Goal: Information Seeking & Learning: Learn about a topic

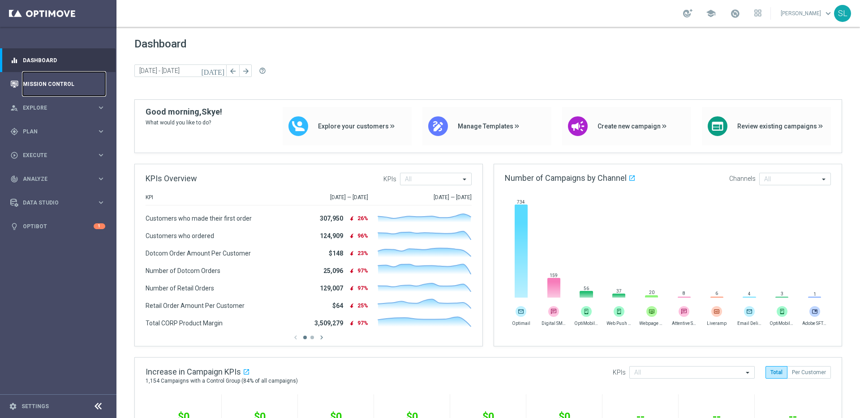
click at [57, 77] on link "Mission Control" at bounding box center [64, 84] width 82 height 24
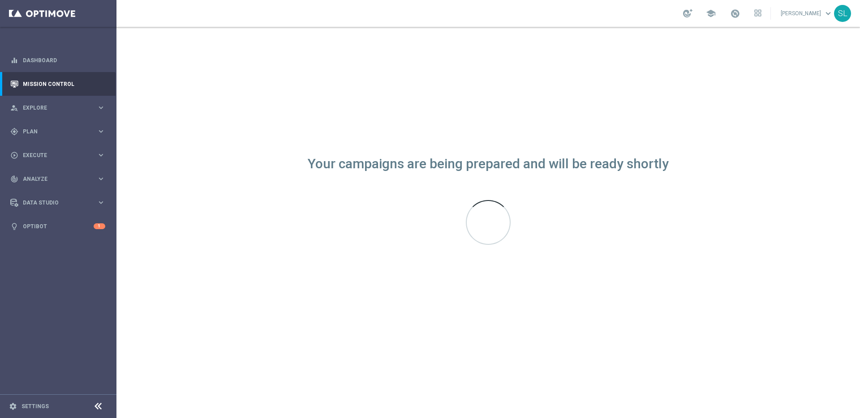
click at [219, 127] on div "Your campaigns are being prepared and will be ready shortly" at bounding box center [488, 223] width 744 height 392
click at [70, 107] on span "Explore" at bounding box center [60, 107] width 74 height 5
click at [642, 146] on div "Your campaigns are being prepared and will be ready shortly" at bounding box center [488, 223] width 744 height 392
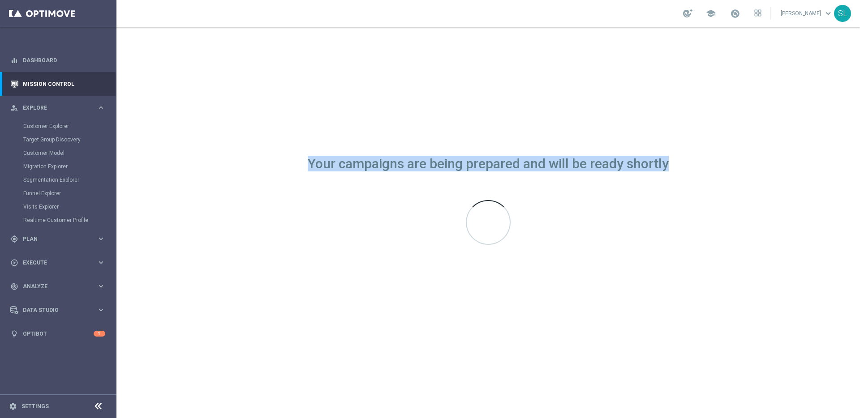
drag, startPoint x: 677, startPoint y: 169, endPoint x: 284, endPoint y: 137, distance: 394.2
click at [269, 136] on div "Your campaigns are being prepared and will be ready shortly" at bounding box center [488, 223] width 744 height 392
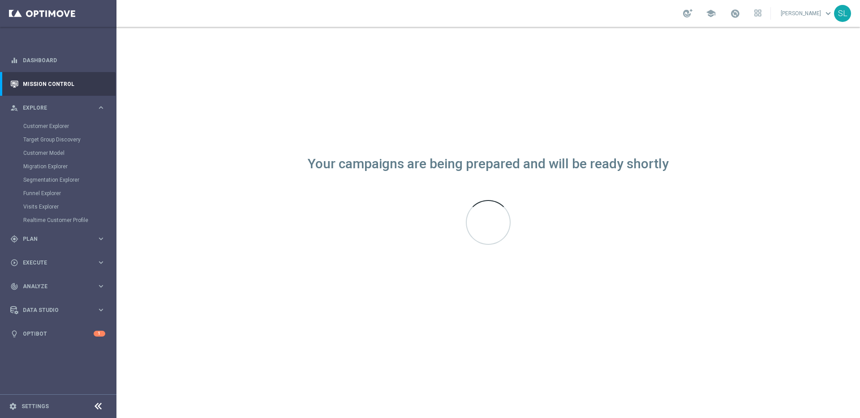
click at [356, 147] on div "Your campaigns are being prepared and will be ready shortly" at bounding box center [488, 223] width 744 height 392
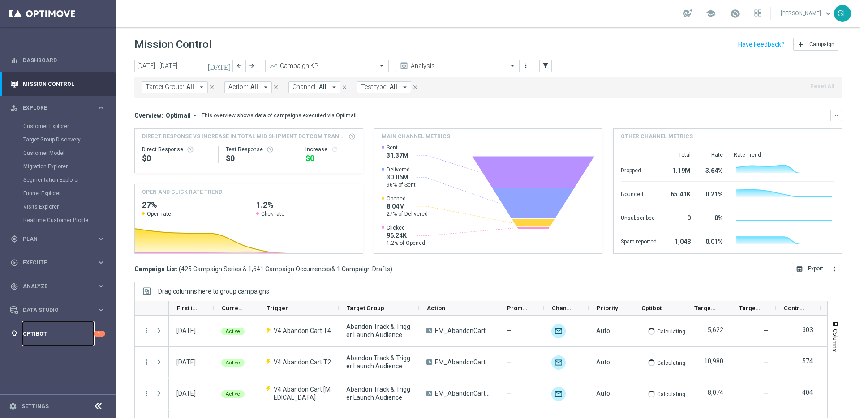
click at [35, 322] on link "Optibot" at bounding box center [58, 334] width 71 height 24
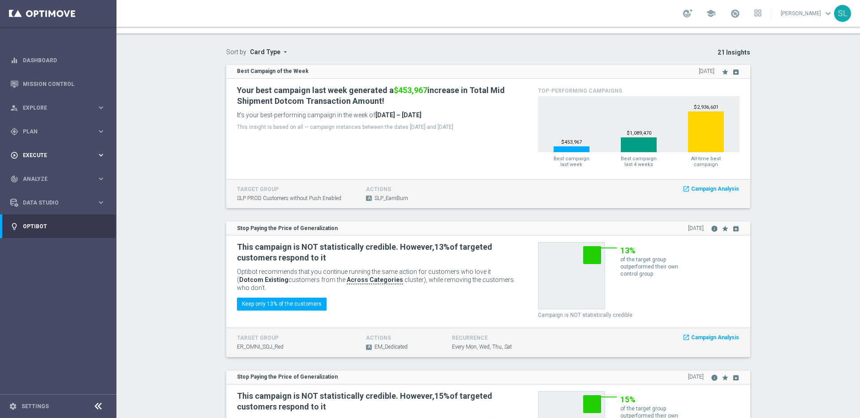
scroll to position [52, 0]
drag, startPoint x: 336, startPoint y: 228, endPoint x: 242, endPoint y: 221, distance: 94.4
drag, startPoint x: 233, startPoint y: 227, endPoint x: 341, endPoint y: 231, distance: 108.0
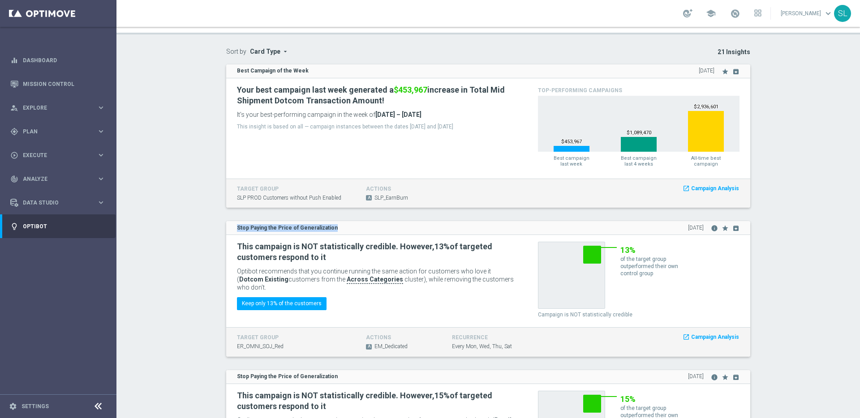
click at [341, 231] on div "Stop Paying the Price of Generalization [DATE] info star archive" at bounding box center [488, 228] width 524 height 14
click at [341, 231] on div "Stop Paying the Price of Generalization [DATE] info star archive" at bounding box center [488, 228] width 503 height 8
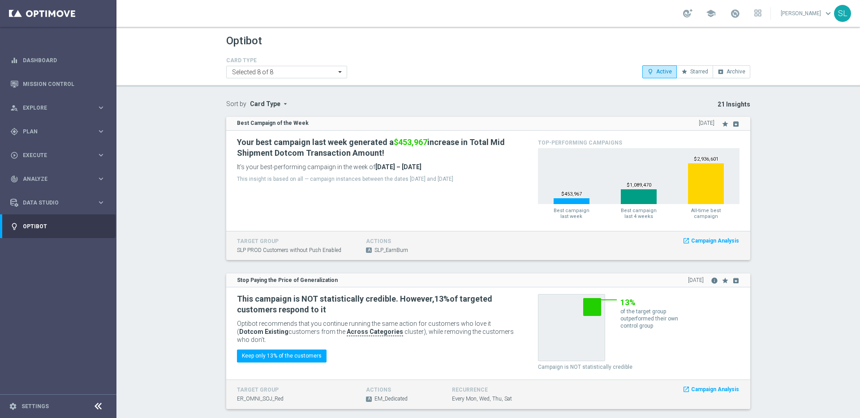
click at [291, 46] on div "Optibot" at bounding box center [488, 40] width 524 height 17
drag, startPoint x: 234, startPoint y: 135, endPoint x: 428, endPoint y: 221, distance: 212.2
click at [428, 221] on div "Your best campaign last week generated a $453,967 increase in Total Mid Shipmen…" at bounding box center [488, 181] width 524 height 100
click at [466, 199] on div "Your best campaign last week generated a $453,967 increase in Total Mid Shipmen…" at bounding box center [488, 181] width 516 height 87
click at [491, 179] on p "This insight is based on all — campaign instances between the dates [DATE] and …" at bounding box center [381, 179] width 288 height 7
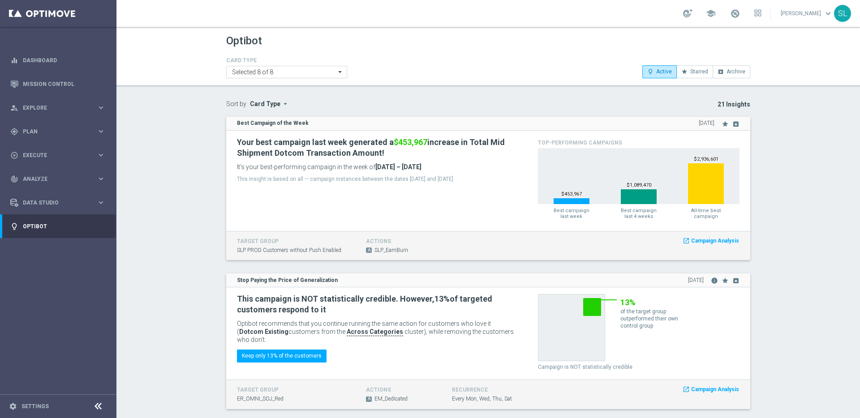
drag, startPoint x: 489, startPoint y: 179, endPoint x: 216, endPoint y: 138, distance: 275.5
click at [257, 137] on h2 "Your best campaign last week generated a $453,967 increase in Total Mid Shipmen…" at bounding box center [377, 148] width 281 height 22
drag, startPoint x: 233, startPoint y: 140, endPoint x: 498, endPoint y: 183, distance: 267.8
click at [499, 185] on div "Your best campaign last week generated a $453,967 increase in Total Mid Shipmen…" at bounding box center [488, 181] width 524 height 100
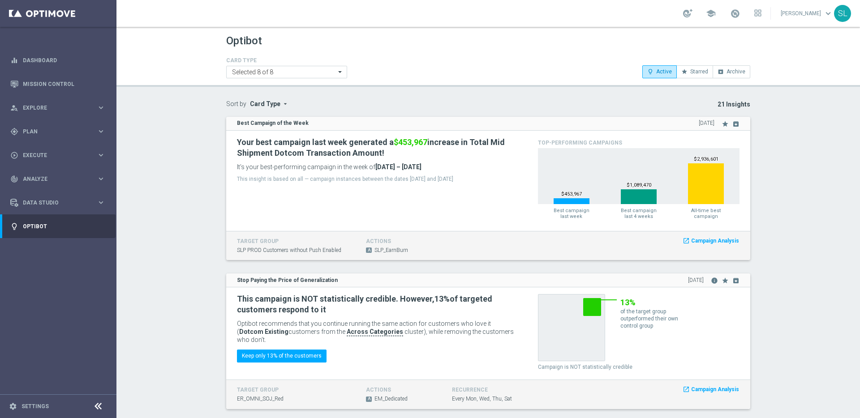
click at [492, 180] on p "This insight is based on all — campaign instances between the dates [DATE] and …" at bounding box center [381, 179] width 288 height 7
drag, startPoint x: 417, startPoint y: 249, endPoint x: 256, endPoint y: 151, distance: 187.8
click at [262, 157] on div "Best Campaign of the Week [DATE] star archive Your best campaign last week gene…" at bounding box center [488, 189] width 524 height 144
click at [243, 139] on h2 "Your best campaign last week generated a $453,967 increase in Total Mid Shipmen…" at bounding box center [377, 148] width 281 height 22
drag, startPoint x: 224, startPoint y: 38, endPoint x: 271, endPoint y: 41, distance: 48.0
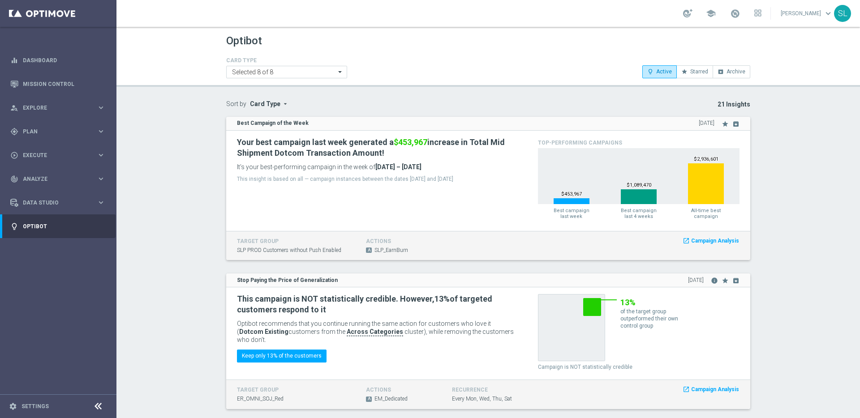
click at [271, 41] on div "Optibot CARD TYPE Selected 8 of 8 lightbulb_outline Active star Starred archive…" at bounding box center [489, 55] width 538 height 46
drag, startPoint x: 234, startPoint y: 40, endPoint x: 178, endPoint y: 37, distance: 55.6
click at [178, 37] on header "Optibot CARD TYPE Selected 8 of 8 lightbulb_outline Active star Starred archive…" at bounding box center [488, 57] width 744 height 60
click at [254, 37] on h1 "Optibot" at bounding box center [244, 40] width 36 height 13
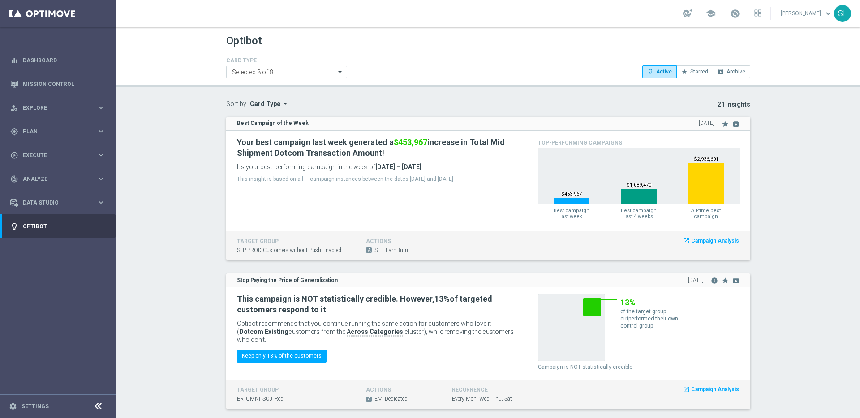
drag, startPoint x: 321, startPoint y: 309, endPoint x: 241, endPoint y: 288, distance: 82.0
click at [410, 314] on h2 "This campaign is NOT statistically credible. However, 13% of targeted customers…" at bounding box center [377, 305] width 281 height 22
drag, startPoint x: 513, startPoint y: 334, endPoint x: 239, endPoint y: 293, distance: 276.7
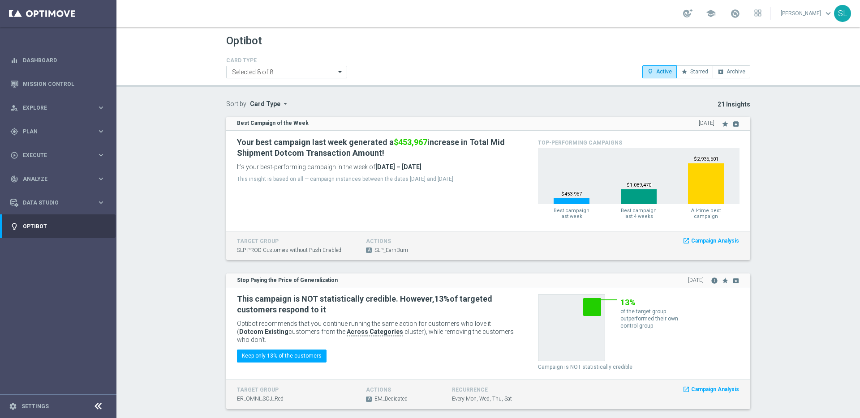
click at [239, 293] on div "This campaign is NOT statistically credible. However, 13% of targeted customers…" at bounding box center [488, 334] width 524 height 92
click at [236, 298] on div "This campaign is NOT statistically credible. However, 13% of targeted customers…" at bounding box center [377, 305] width 294 height 23
drag, startPoint x: 510, startPoint y: 330, endPoint x: 238, endPoint y: 296, distance: 273.7
click at [238, 296] on div "This campaign is NOT statistically credible. However, 13% of targeted customers…" at bounding box center [381, 320] width 288 height 52
drag, startPoint x: 238, startPoint y: 296, endPoint x: 257, endPoint y: 298, distance: 18.6
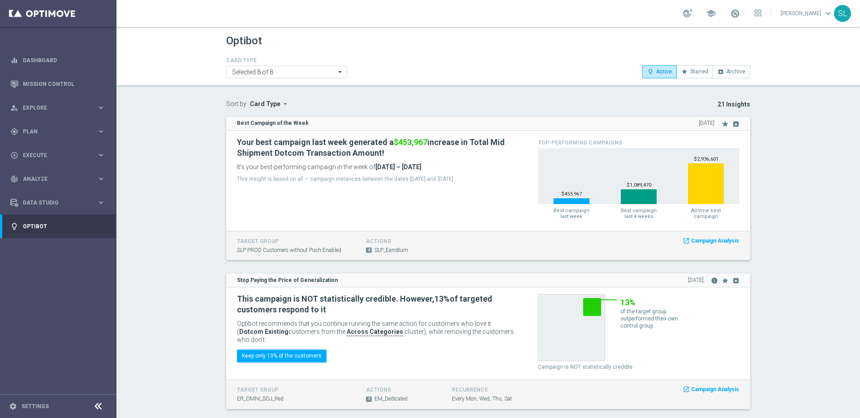
click at [239, 296] on h2 "This campaign is NOT statistically credible. However, 13% of targeted customers…" at bounding box center [377, 305] width 281 height 22
drag, startPoint x: 513, startPoint y: 333, endPoint x: 232, endPoint y: 295, distance: 283.4
click at [237, 295] on div "This campaign is NOT statistically credible. However, 13% of targeted customers…" at bounding box center [381, 320] width 288 height 52
click at [236, 296] on div "This campaign is NOT statistically credible. However, 13% of targeted customers…" at bounding box center [377, 305] width 294 height 23
drag, startPoint x: 508, startPoint y: 331, endPoint x: 236, endPoint y: 298, distance: 274.3
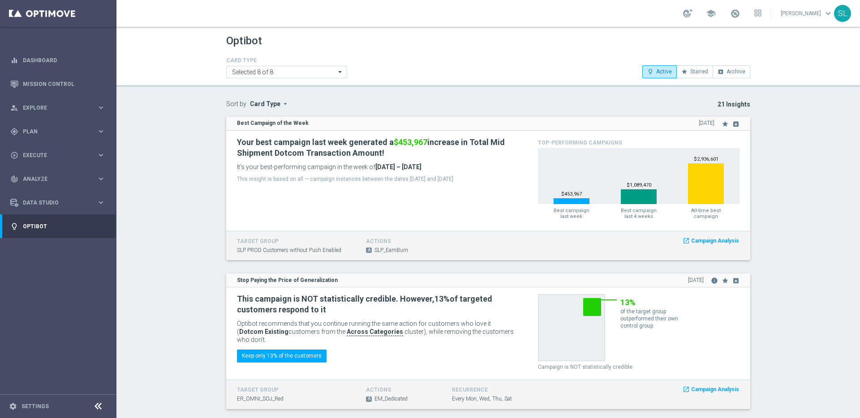
click at [237, 298] on div "This campaign is NOT statistically credible. However, 13% of targeted customers…" at bounding box center [381, 320] width 288 height 52
drag, startPoint x: 236, startPoint y: 298, endPoint x: 265, endPoint y: 300, distance: 28.7
click at [237, 298] on div "This campaign is NOT statistically credible. However, 13% of targeted customers…" at bounding box center [377, 305] width 294 height 23
drag, startPoint x: 512, startPoint y: 332, endPoint x: 244, endPoint y: 293, distance: 271.3
click at [242, 293] on div "This campaign is NOT statistically credible. However, 13% of targeted customers…" at bounding box center [488, 334] width 524 height 92
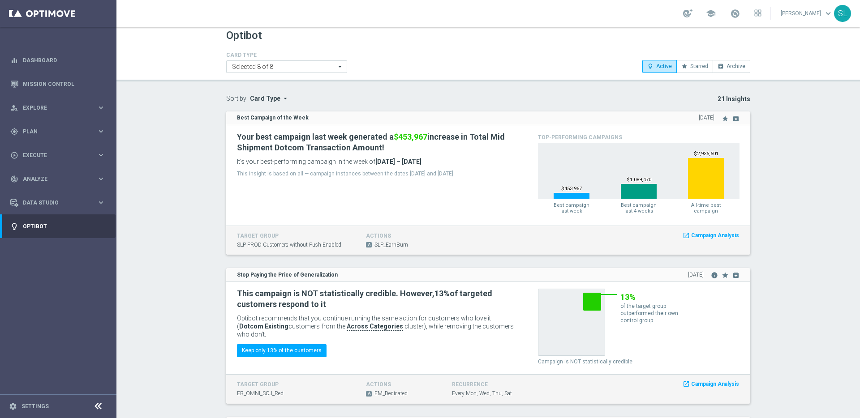
scroll to position [5, 0]
click at [508, 324] on p "Optibot recommends that you continue running the same action for customers who …" at bounding box center [377, 327] width 281 height 24
drag, startPoint x: 426, startPoint y: 310, endPoint x: 239, endPoint y: 287, distance: 188.7
click at [239, 287] on div "This campaign is NOT statistically credible. However, 13% of targeted customers…" at bounding box center [488, 329] width 524 height 92
drag, startPoint x: 249, startPoint y: 289, endPoint x: 257, endPoint y: 294, distance: 9.6
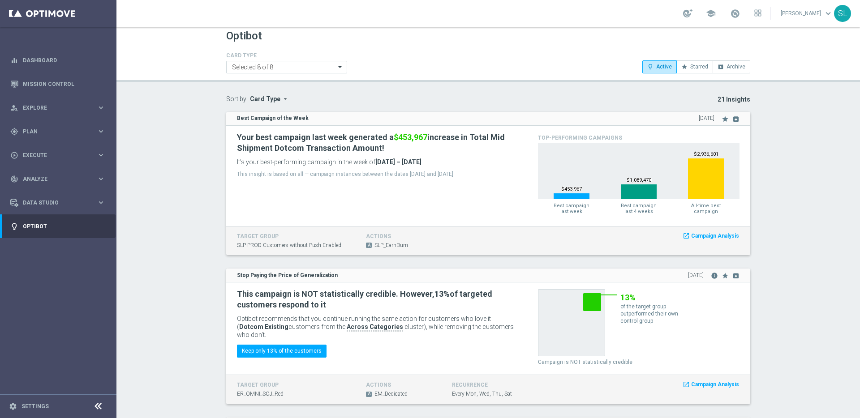
click at [249, 289] on h2 "This campaign is NOT statistically credible. However, 13% of targeted customers…" at bounding box center [377, 300] width 281 height 22
click at [513, 325] on p "Optibot recommends that you continue running the same action for customers who …" at bounding box center [377, 327] width 281 height 24
drag, startPoint x: 509, startPoint y: 326, endPoint x: 256, endPoint y: 283, distance: 257.2
click at [246, 281] on div "Stop Paying the Price of Generalization [DATE] info star archive This campaign …" at bounding box center [488, 337] width 524 height 136
click at [359, 177] on p "This insight is based on all — campaign instances between the dates [DATE] and …" at bounding box center [381, 174] width 288 height 7
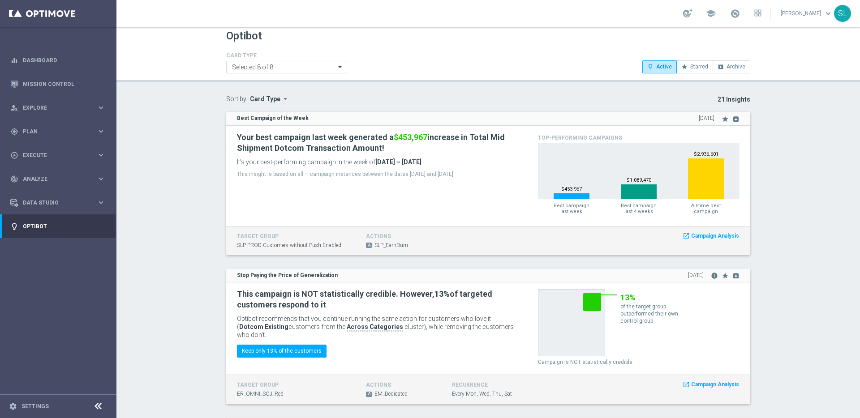
drag, startPoint x: 463, startPoint y: 174, endPoint x: 237, endPoint y: 137, distance: 229.2
click at [236, 137] on div "Your best campaign last week generated a $453,967 increase in Total Mid Shipmen…" at bounding box center [380, 156] width 301 height 47
click at [237, 137] on div "Your best campaign last week generated a $453,967 increase in Total Mid Shipmen…" at bounding box center [377, 144] width 294 height 23
click at [461, 167] on div "It's your best-performing campaign in the week of [DATE] – [DATE]" at bounding box center [377, 162] width 294 height 13
drag, startPoint x: 479, startPoint y: 171, endPoint x: 278, endPoint y: 140, distance: 203.1
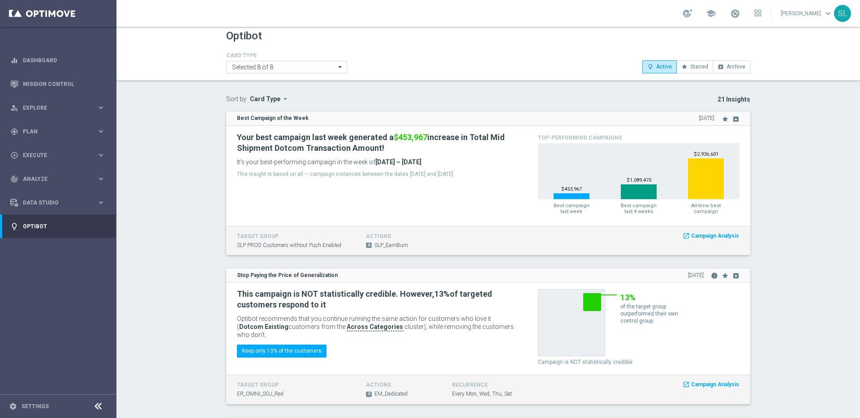
click at [237, 126] on div "Your best campaign last week generated a $453,967 increase in Total Mid Shipmen…" at bounding box center [488, 176] width 524 height 100
click at [284, 142] on h2 "Your best campaign last week generated a $453,967 increase in Total Mid Shipmen…" at bounding box center [377, 143] width 281 height 22
drag, startPoint x: 237, startPoint y: 137, endPoint x: 478, endPoint y: 174, distance: 243.9
click at [477, 175] on div "Your best campaign last week generated a $453,967 increase in Total Mid Shipmen…" at bounding box center [380, 156] width 301 height 47
click at [478, 174] on p "This insight is based on all — campaign instances between the dates [DATE] and …" at bounding box center [381, 174] width 288 height 7
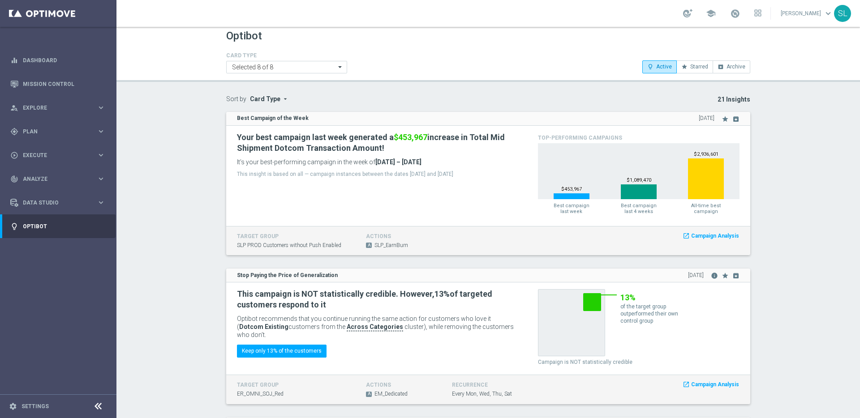
drag, startPoint x: 355, startPoint y: 157, endPoint x: 232, endPoint y: 138, distance: 124.7
click at [240, 138] on h2 "Your best campaign last week generated a $453,967 increase in Total Mid Shipmen…" at bounding box center [377, 143] width 281 height 22
drag, startPoint x: 309, startPoint y: 145, endPoint x: 479, endPoint y: 176, distance: 172.6
click at [479, 176] on div "Your best campaign last week generated a $453,967 increase in Total Mid Shipmen…" at bounding box center [380, 156] width 301 height 47
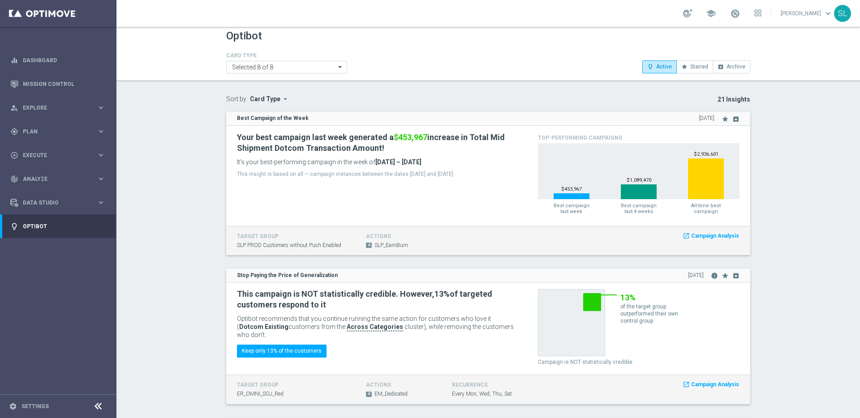
click at [479, 174] on p "This insight is based on all — campaign instances between the dates [DATE] and …" at bounding box center [381, 174] width 288 height 7
drag, startPoint x: 476, startPoint y: 174, endPoint x: 243, endPoint y: 134, distance: 235.8
click at [229, 138] on div "Your best campaign last week generated a $453,967 increase in Total Mid Shipmen…" at bounding box center [488, 176] width 524 height 100
click at [243, 134] on h2 "Your best campaign last week generated a $453,967 increase in Total Mid Shipmen…" at bounding box center [377, 143] width 281 height 22
drag, startPoint x: 315, startPoint y: 142, endPoint x: 479, endPoint y: 177, distance: 167.4
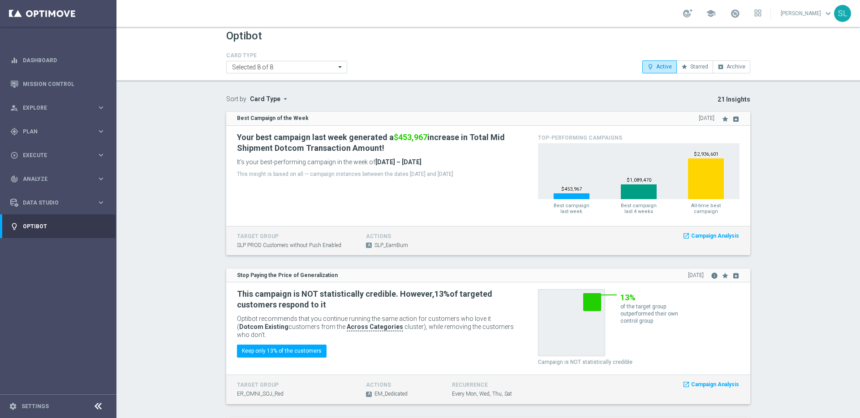
click at [479, 177] on div "Your best campaign last week generated a $453,967 increase in Total Mid Shipmen…" at bounding box center [380, 156] width 301 height 47
click at [479, 175] on p "This insight is based on all — campaign instances between the dates [DATE] and …" at bounding box center [381, 174] width 288 height 7
drag, startPoint x: 478, startPoint y: 173, endPoint x: 234, endPoint y: 131, distance: 247.7
click at [234, 131] on div "Your best campaign last week generated a $453,967 increase in Total Mid Shipmen…" at bounding box center [488, 176] width 524 height 100
drag, startPoint x: 238, startPoint y: 133, endPoint x: 326, endPoint y: 147, distance: 88.9
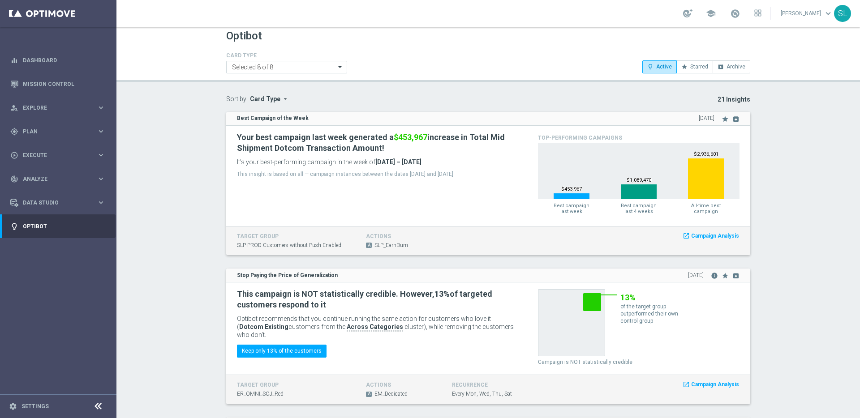
click at [238, 133] on h2 "Your best campaign last week generated a $453,967 increase in Total Mid Shipmen…" at bounding box center [377, 143] width 281 height 22
drag, startPoint x: 441, startPoint y: 170, endPoint x: 238, endPoint y: 133, distance: 206.2
click at [238, 133] on div "Your best campaign last week generated a $453,967 increase in Total Mid Shipmen…" at bounding box center [380, 156] width 301 height 47
click at [482, 169] on div "This insight is based on all — campaign instances between the dates [DATE] and …" at bounding box center [381, 174] width 288 height 12
drag, startPoint x: 482, startPoint y: 176, endPoint x: 239, endPoint y: 140, distance: 246.3
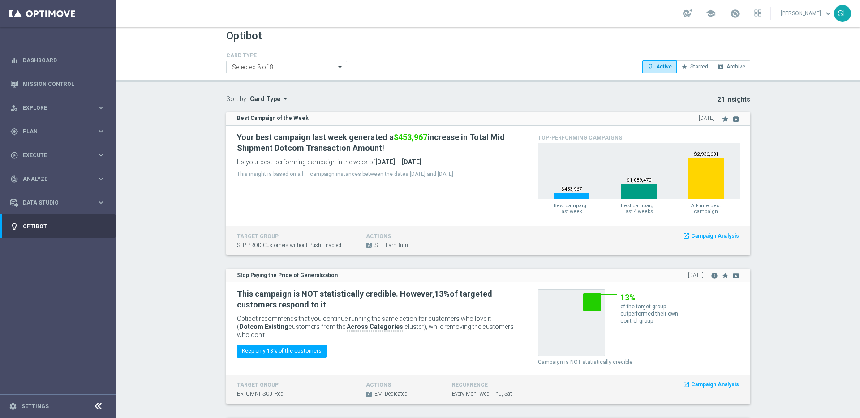
click at [239, 140] on div "Your best campaign last week generated a $453,967 increase in Total Mid Shipmen…" at bounding box center [380, 156] width 301 height 47
click at [495, 168] on div "It's your best-performing campaign in the week of [DATE] – [DATE]" at bounding box center [377, 162] width 294 height 13
drag, startPoint x: 476, startPoint y: 165, endPoint x: 479, endPoint y: 170, distance: 5.5
click at [476, 166] on p "It's your best-performing campaign in the week of [DATE] – [DATE]" at bounding box center [377, 162] width 281 height 8
drag, startPoint x: 492, startPoint y: 180, endPoint x: 224, endPoint y: 136, distance: 271.4
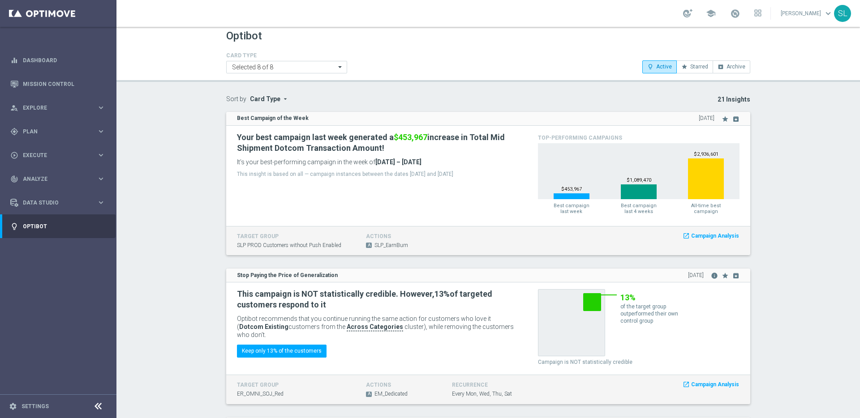
click at [232, 135] on div "Your best campaign last week generated a $453,967 increase in Total Mid Shipmen…" at bounding box center [377, 144] width 294 height 23
drag, startPoint x: 236, startPoint y: 135, endPoint x: 477, endPoint y: 175, distance: 244.3
click at [476, 176] on div "Your best campaign last week generated a $453,967 increase in Total Mid Shipmen…" at bounding box center [380, 156] width 301 height 47
click at [478, 175] on p "This insight is based on all — campaign instances between the dates [DATE] and …" at bounding box center [381, 174] width 288 height 7
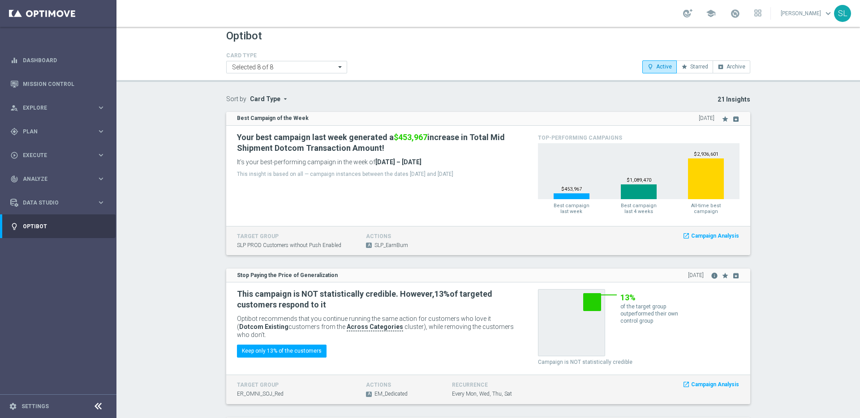
scroll to position [4, 0]
drag, startPoint x: 237, startPoint y: 135, endPoint x: 480, endPoint y: 173, distance: 245.8
click at [477, 173] on div "Your best campaign last week generated a $453,967 increase in Total Mid Shipmen…" at bounding box center [380, 156] width 301 height 47
click at [480, 173] on p "This insight is based on all — campaign instances between the dates [DATE] and …" at bounding box center [381, 174] width 288 height 7
drag, startPoint x: 409, startPoint y: 156, endPoint x: 242, endPoint y: 128, distance: 168.6
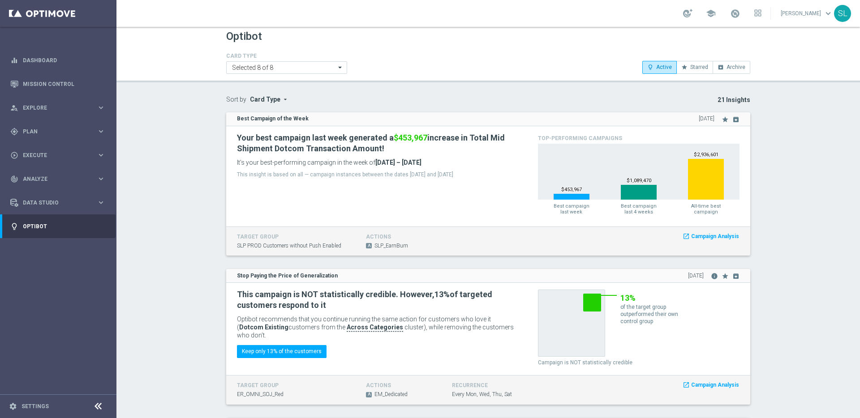
click at [241, 127] on div "Your best campaign last week generated a $453,967 increase in Total Mid Shipmen…" at bounding box center [488, 176] width 524 height 100
click at [242, 138] on h2 "Your best campaign last week generated a $453,967 increase in Total Mid Shipmen…" at bounding box center [377, 144] width 281 height 22
drag, startPoint x: 235, startPoint y: 136, endPoint x: 477, endPoint y: 176, distance: 245.2
click at [477, 176] on div "Your best campaign last week generated a $453,967 increase in Total Mid Shipmen…" at bounding box center [380, 156] width 301 height 47
click at [476, 174] on p "This insight is based on all — campaign instances between the dates [DATE] and …" at bounding box center [381, 174] width 288 height 7
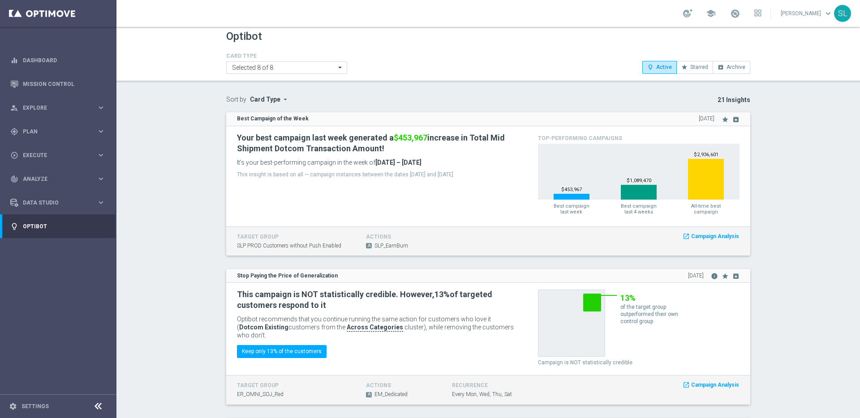
drag, startPoint x: 488, startPoint y: 175, endPoint x: 125, endPoint y: 118, distance: 367.7
click at [273, 121] on strong "Best Campaign of the Week" at bounding box center [273, 119] width 72 height 6
drag, startPoint x: 493, startPoint y: 174, endPoint x: 484, endPoint y: 174, distance: 9.4
click at [491, 174] on p "This insight is based on all — campaign instances between the dates [DATE] and …" at bounding box center [381, 174] width 288 height 7
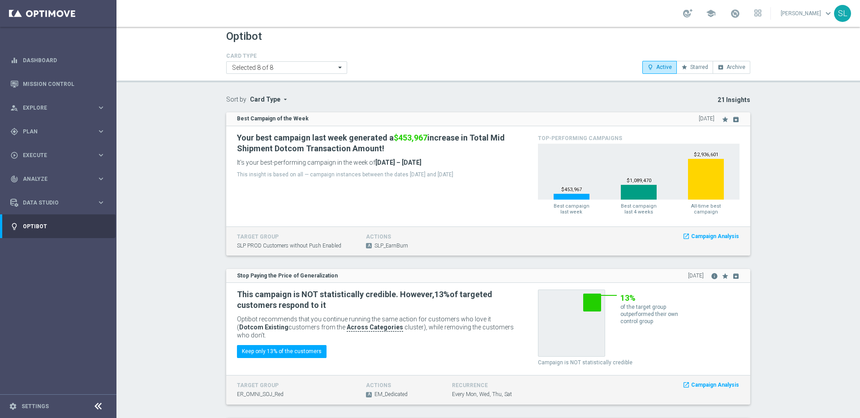
drag, startPoint x: 481, startPoint y: 174, endPoint x: 235, endPoint y: 114, distance: 253.2
click at [235, 114] on div "Best Campaign of the Week [DATE] star archive Your best campaign last week gene…" at bounding box center [488, 184] width 524 height 144
drag, startPoint x: 366, startPoint y: 166, endPoint x: 373, endPoint y: 167, distance: 6.4
click at [368, 166] on p "It's your best-performing campaign in the week of [DATE] – [DATE]" at bounding box center [377, 163] width 281 height 8
drag, startPoint x: 469, startPoint y: 171, endPoint x: 235, endPoint y: 116, distance: 240.8
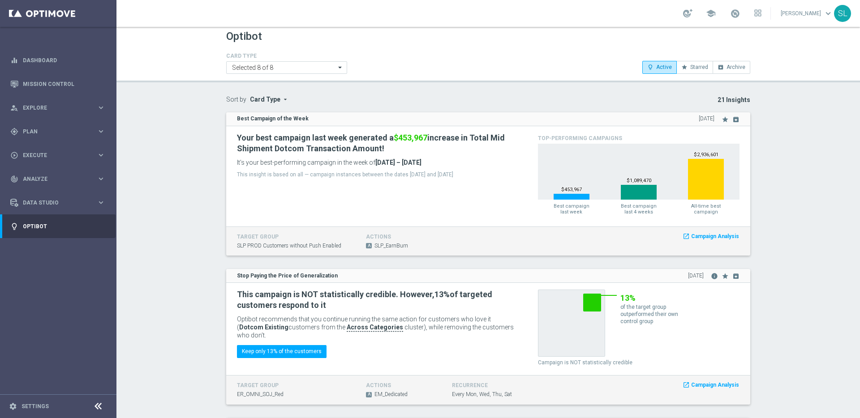
click at [235, 116] on div "Best Campaign of the Week [DATE] star archive Your best campaign last week gene…" at bounding box center [488, 184] width 524 height 144
click at [237, 116] on strong "Best Campaign of the Week" at bounding box center [273, 119] width 72 height 6
drag, startPoint x: 250, startPoint y: 118, endPoint x: 489, endPoint y: 177, distance: 245.9
click at [490, 177] on div "Best Campaign of the Week [DATE] star archive Your best campaign last week gene…" at bounding box center [488, 184] width 524 height 144
drag, startPoint x: 482, startPoint y: 174, endPoint x: 477, endPoint y: 173, distance: 5.0
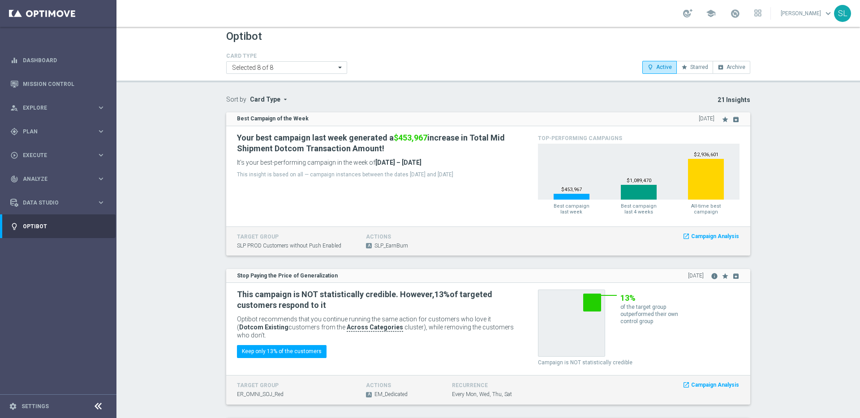
click at [480, 174] on p "This insight is based on all — campaign instances between the dates [DATE] and …" at bounding box center [381, 174] width 288 height 7
drag, startPoint x: 477, startPoint y: 173, endPoint x: 234, endPoint y: 116, distance: 249.1
click at [234, 116] on div "Best Campaign of the Week [DATE] star archive Your best campaign last week gene…" at bounding box center [488, 184] width 524 height 144
click at [487, 179] on div "This insight is based on all — campaign instances between the dates [DATE] and …" at bounding box center [381, 175] width 288 height 12
drag, startPoint x: 474, startPoint y: 171, endPoint x: 229, endPoint y: 116, distance: 251.6
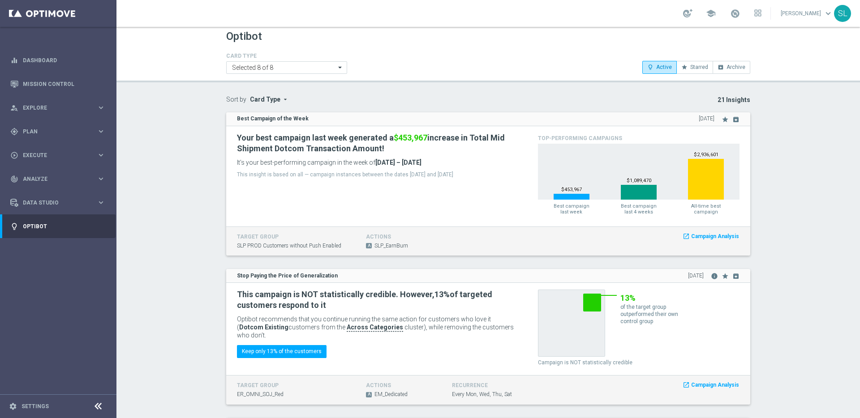
click at [229, 116] on div "Best Campaign of the Week [DATE] star archive Your best campaign last week gene…" at bounding box center [488, 184] width 524 height 144
click at [479, 177] on p "This insight is based on all — campaign instances between the dates [DATE] and …" at bounding box center [381, 174] width 288 height 7
drag, startPoint x: 479, startPoint y: 174, endPoint x: 227, endPoint y: 117, distance: 258.5
click at [226, 120] on div "Best Campaign of the Week [DATE] star archive Your best campaign last week gene…" at bounding box center [488, 184] width 524 height 144
click at [234, 115] on div "Best Campaign of the Week [DATE] star archive" at bounding box center [488, 119] width 524 height 14
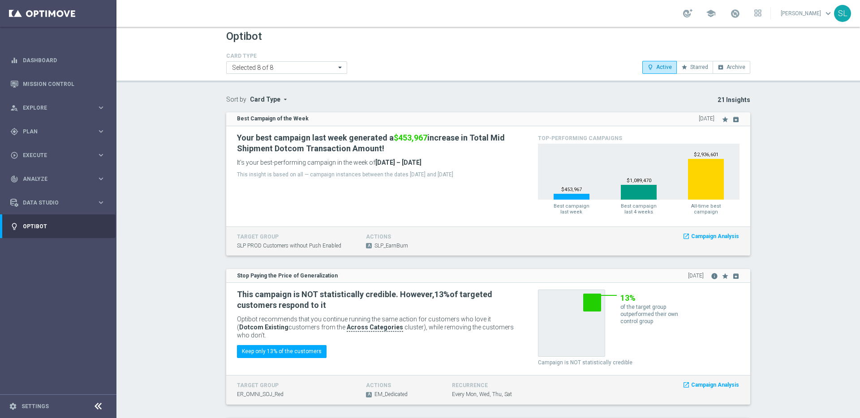
drag, startPoint x: 482, startPoint y: 172, endPoint x: 269, endPoint y: 104, distance: 223.8
click at [221, 94] on div "Optibot CARD TYPE Selected 8 of 8 lightbulb_outline Active star Starred archive…" at bounding box center [488, 223] width 744 height 392
click at [489, 173] on p "This insight is based on all — campaign instances between the dates [DATE] and …" at bounding box center [381, 174] width 288 height 7
drag, startPoint x: 484, startPoint y: 174, endPoint x: 241, endPoint y: 119, distance: 249.1
click at [234, 119] on div "Best Campaign of the Week [DATE] star archive Your best campaign last week gene…" at bounding box center [488, 184] width 524 height 144
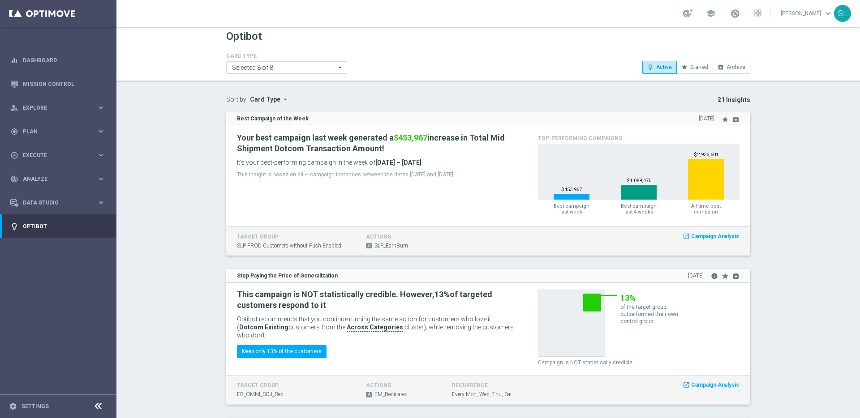
click at [260, 120] on strong "Best Campaign of the Week" at bounding box center [273, 119] width 72 height 6
drag, startPoint x: 486, startPoint y: 172, endPoint x: 480, endPoint y: 173, distance: 6.4
click at [486, 172] on p "This insight is based on all — campaign instances between the dates [DATE] and …" at bounding box center [381, 174] width 288 height 7
drag, startPoint x: 478, startPoint y: 175, endPoint x: 193, endPoint y: 142, distance: 287.7
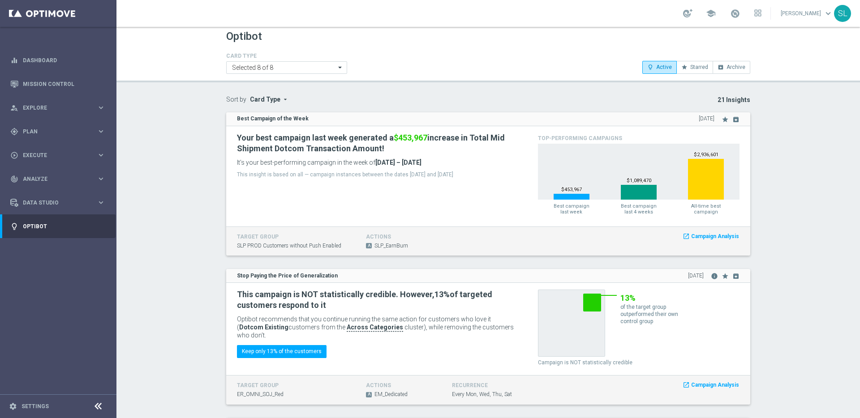
click at [474, 177] on p "This insight is based on all — campaign instances between the dates [DATE] and …" at bounding box center [381, 174] width 288 height 7
drag, startPoint x: 482, startPoint y: 175, endPoint x: 228, endPoint y: 117, distance: 260.6
click at [228, 117] on div "Best Campaign of the Week [DATE] star archive Your best campaign last week gene…" at bounding box center [488, 184] width 524 height 144
drag, startPoint x: 468, startPoint y: 172, endPoint x: 482, endPoint y: 175, distance: 14.1
click at [469, 172] on p "This insight is based on all — campaign instances between the dates [DATE] and …" at bounding box center [381, 174] width 288 height 7
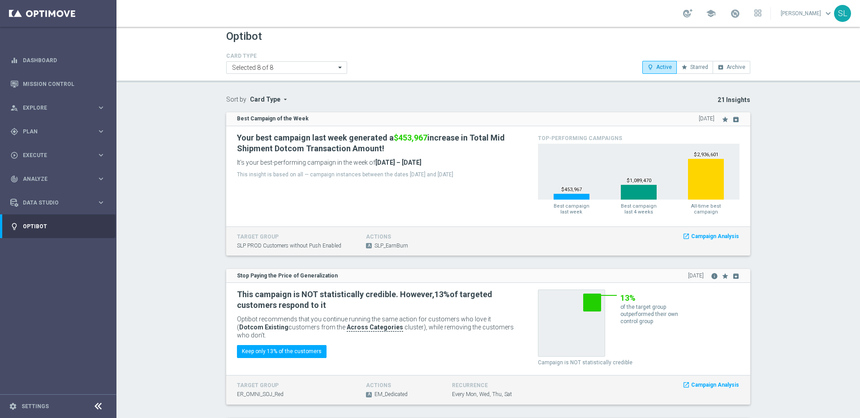
drag, startPoint x: 487, startPoint y: 175, endPoint x: 236, endPoint y: 114, distance: 259.0
click at [494, 180] on div "This insight is based on all — campaign instances between the dates [DATE] and …" at bounding box center [381, 175] width 288 height 12
drag, startPoint x: 212, startPoint y: 115, endPoint x: 202, endPoint y: 117, distance: 9.7
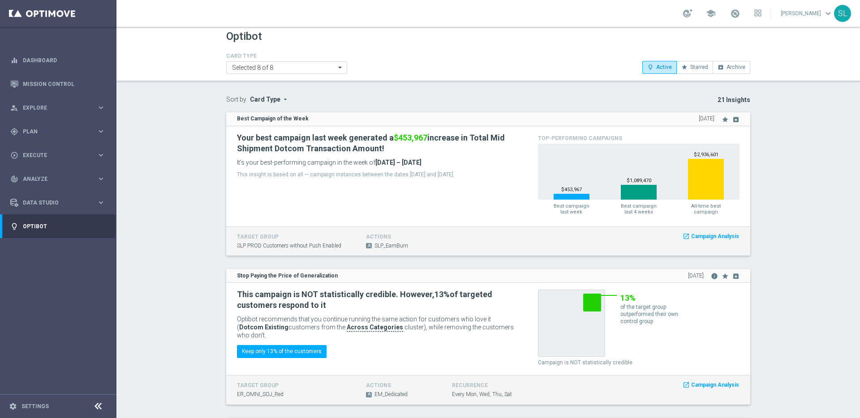
drag, startPoint x: 853, startPoint y: 192, endPoint x: 831, endPoint y: 192, distance: 22.0
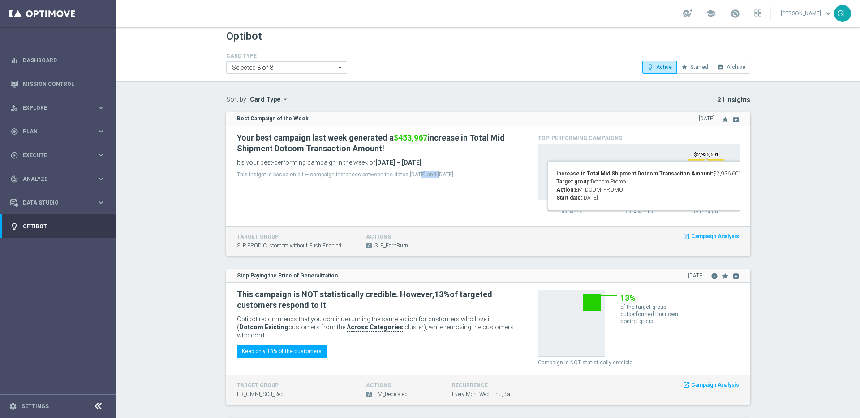
drag, startPoint x: 413, startPoint y: 176, endPoint x: 474, endPoint y: 177, distance: 60.5
click at [435, 176] on p "This insight is based on all — campaign instances between the dates [DATE] and …" at bounding box center [381, 174] width 288 height 7
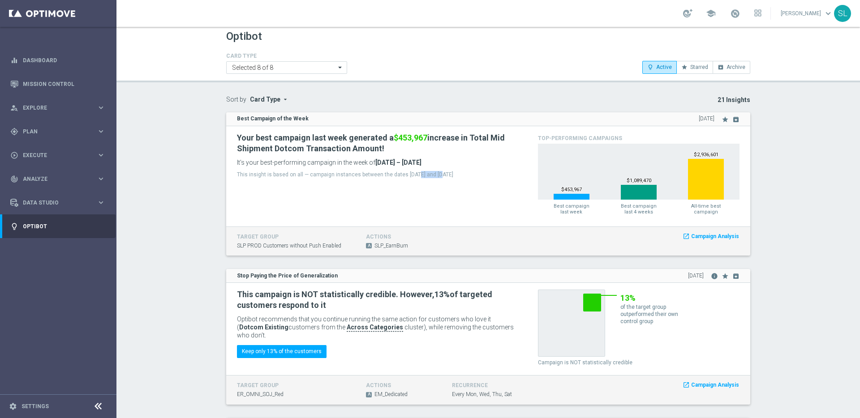
drag, startPoint x: 486, startPoint y: 176, endPoint x: 262, endPoint y: 141, distance: 227.1
click at [231, 129] on div "Your best campaign last week generated a $453,967 increase in Total Mid Shipmen…" at bounding box center [488, 176] width 524 height 100
drag, startPoint x: 262, startPoint y: 141, endPoint x: 256, endPoint y: 141, distance: 5.8
click at [261, 141] on h2 "Your best campaign last week generated a $453,967 increase in Total Mid Shipmen…" at bounding box center [377, 144] width 281 height 22
drag, startPoint x: 239, startPoint y: 117, endPoint x: 480, endPoint y: 174, distance: 247.6
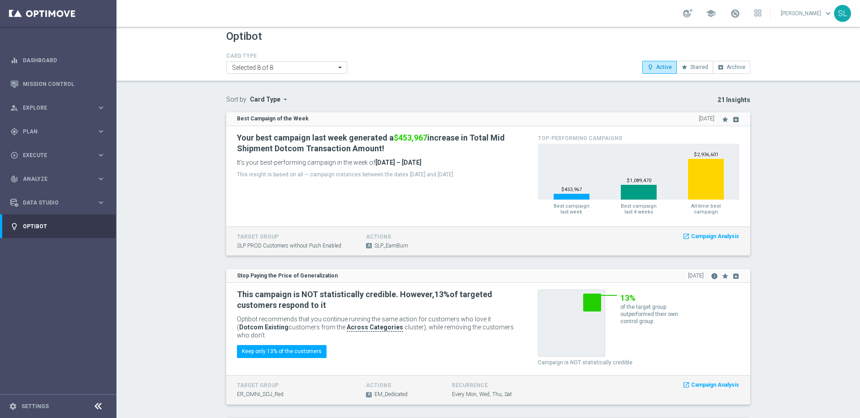
click at [480, 175] on div "Best Campaign of the Week [DATE] star archive Your best campaign last week gene…" at bounding box center [488, 184] width 524 height 144
click at [480, 173] on p "This insight is based on all — campaign instances between the dates [DATE] and …" at bounding box center [381, 174] width 288 height 7
drag, startPoint x: 239, startPoint y: 243, endPoint x: 461, endPoint y: 253, distance: 222.9
click at [461, 253] on div "target group SLP PROD Customers without Push Enabled actions A SLP_EarnBurn lau…" at bounding box center [488, 242] width 524 height 30
drag, startPoint x: 442, startPoint y: 248, endPoint x: 417, endPoint y: 248, distance: 25.5
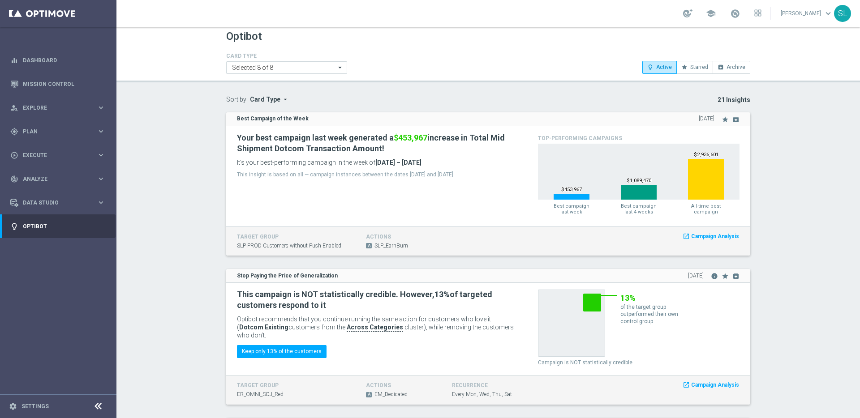
click at [441, 248] on div "actions A SLP_EarnBurn" at bounding box center [402, 241] width 86 height 18
drag, startPoint x: 377, startPoint y: 245, endPoint x: 235, endPoint y: 236, distance: 142.7
click at [746, 232] on insight-card-footer "target group SLP PROD Customers without Push Enabled actions A SLP_EarnBurn lau…" at bounding box center [746, 232] width 0 height 0
drag, startPoint x: 341, startPoint y: 242, endPoint x: 336, endPoint y: 243, distance: 5.1
click at [340, 242] on div "target group SLP PROD Customers without Push Enabled" at bounding box center [295, 243] width 116 height 18
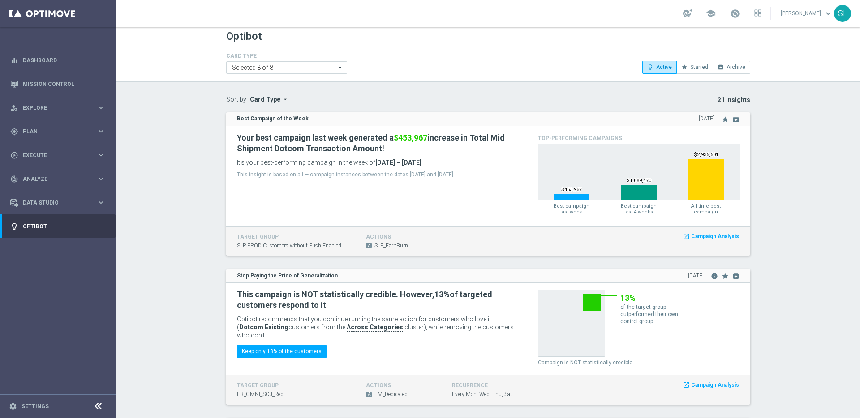
drag, startPoint x: 241, startPoint y: 235, endPoint x: 236, endPoint y: 235, distance: 5.8
click at [241, 235] on h4 "target group" at bounding box center [295, 237] width 116 height 6
drag, startPoint x: 306, startPoint y: 239, endPoint x: 439, endPoint y: 246, distance: 133.7
click at [746, 232] on insight-card-footer "target group SLP PROD Customers without Push Enabled actions A SLP_EarnBurn lau…" at bounding box center [746, 232] width 0 height 0
drag, startPoint x: 475, startPoint y: 228, endPoint x: 470, endPoint y: 232, distance: 5.8
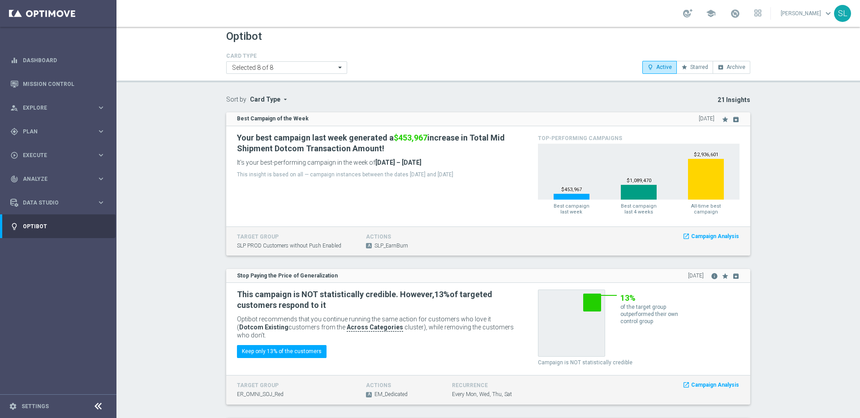
click at [474, 228] on div "target group SLP PROD Customers without Push Enabled actions A SLP_EarnBurn lau…" at bounding box center [488, 242] width 524 height 30
drag, startPoint x: 429, startPoint y: 246, endPoint x: 226, endPoint y: 115, distance: 241.7
click at [226, 115] on div "Best Campaign of the Week [DATE] star archive Your best campaign last week gene…" at bounding box center [488, 184] width 524 height 144
click at [532, 215] on div "Top-Performing Campaigns Created with Highcharts 9.3.3 $453,967 ​ $453,967 $1,0…" at bounding box center [638, 176] width 215 height 87
drag, startPoint x: 428, startPoint y: 249, endPoint x: 223, endPoint y: 109, distance: 248.6
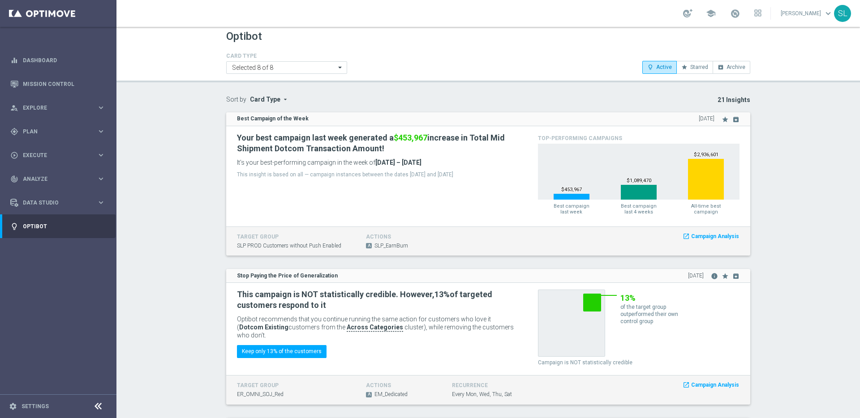
click at [543, 237] on div "target group SLP PROD Customers without Push Enabled actions A SLP_EarnBurn lau…" at bounding box center [488, 242] width 516 height 20
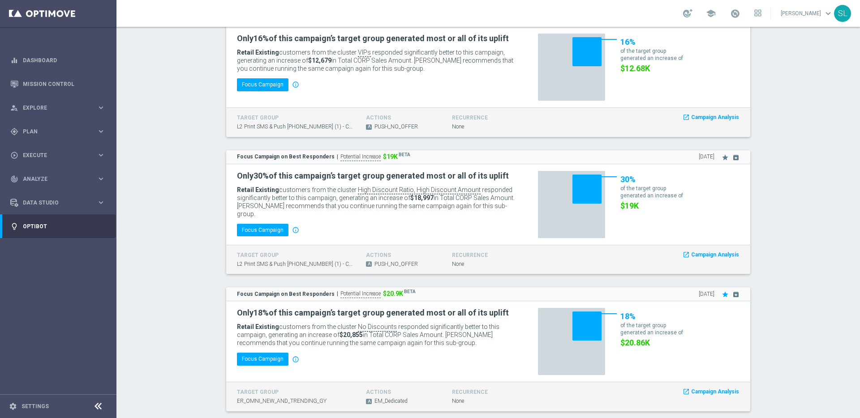
scroll to position [983, 0]
click at [141, 157] on section "Sort by Card Type arrow_drop_down × Card Type 21 Insights Best Campaign of the …" at bounding box center [488, 188] width 744 height 2143
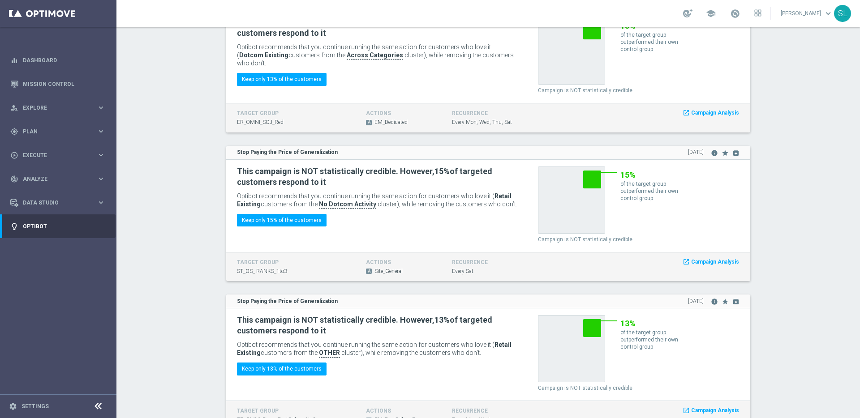
scroll to position [0, 0]
